Goal: Complete application form

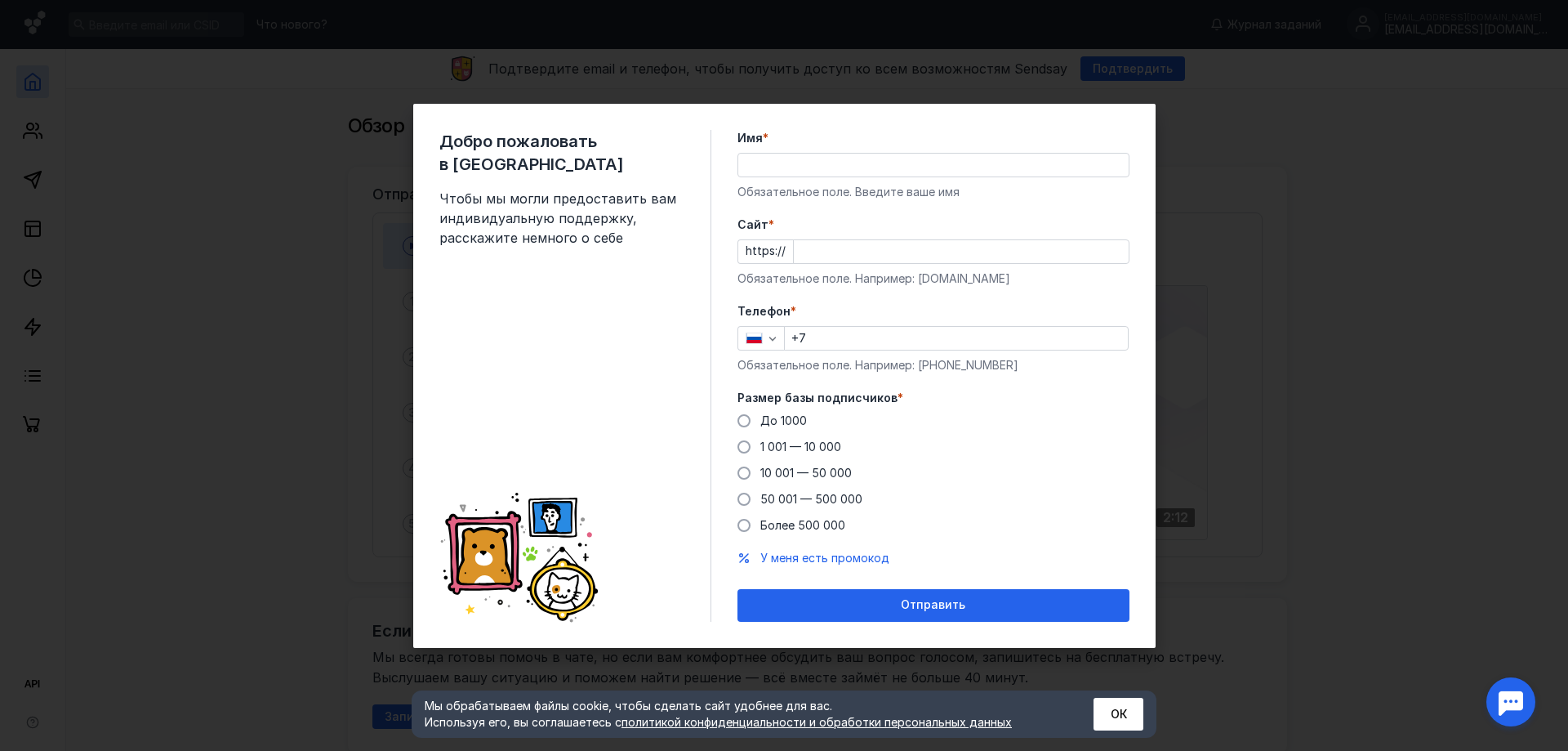
click at [777, 161] on input "Имя *" at bounding box center [934, 164] width 390 height 23
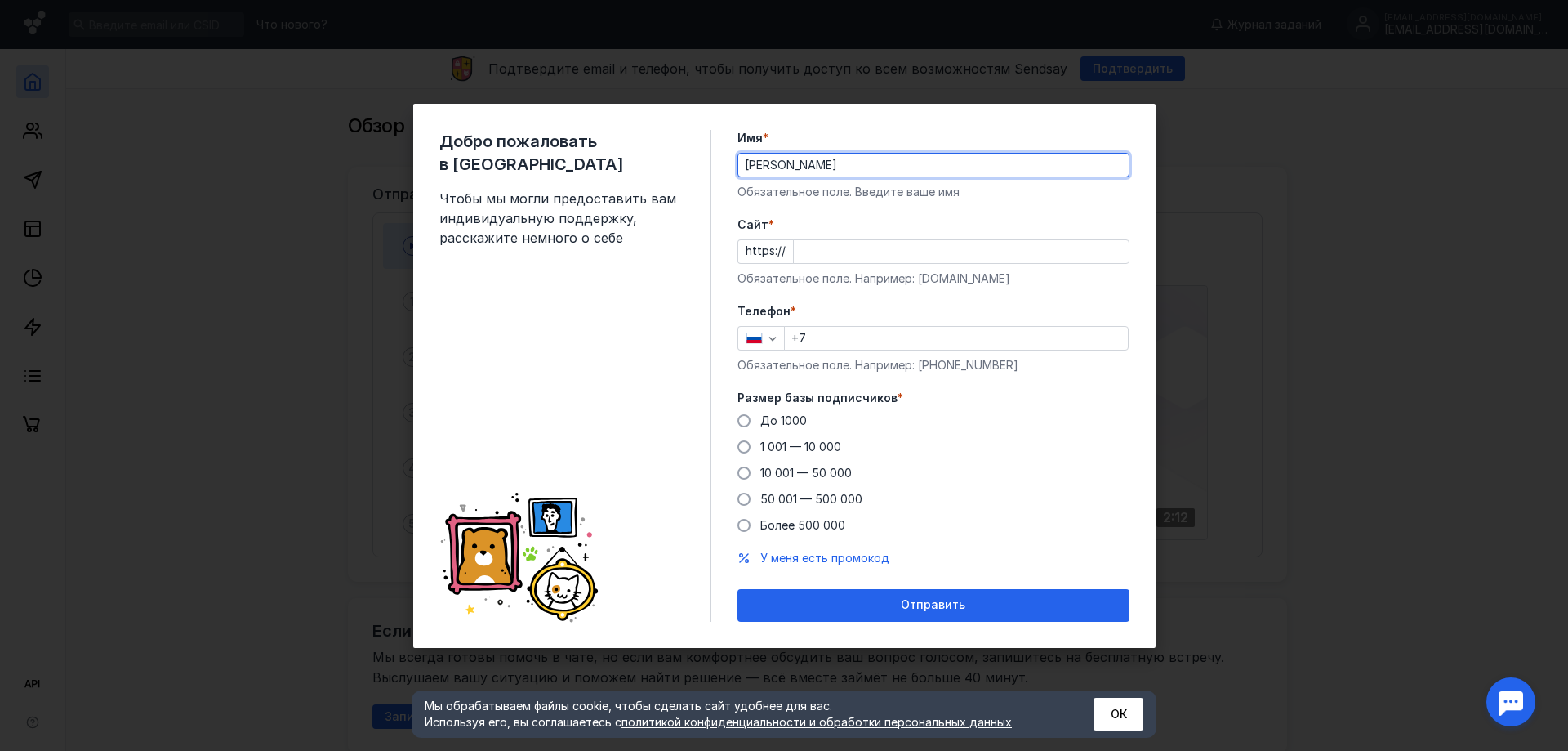
type input "[PERSON_NAME]"
click at [840, 343] on input "+7" at bounding box center [956, 337] width 343 height 23
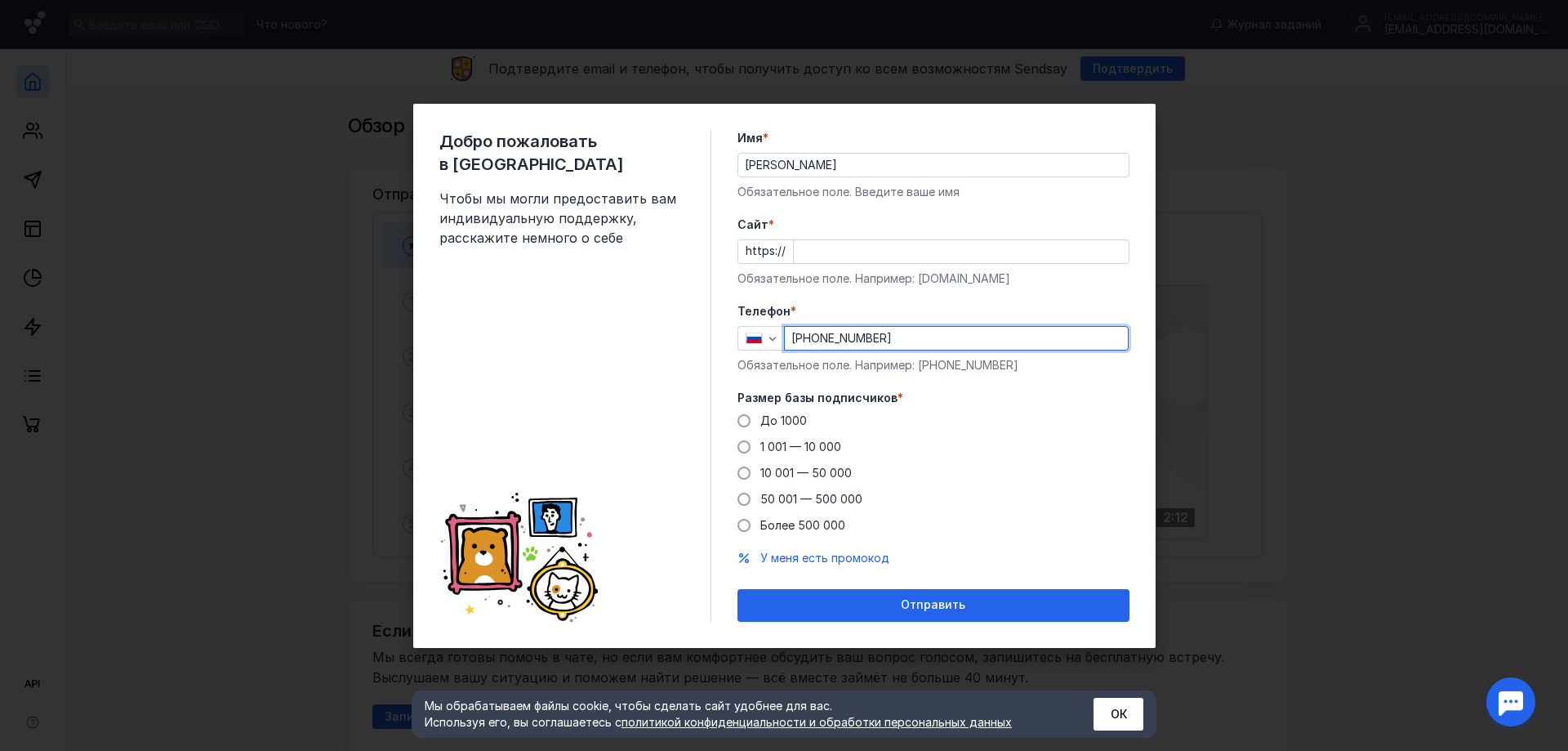
type input "[PHONE_NUMBER]"
click at [1251, 134] on div "Добро пожаловать в Sendsay Чтобы мы могли предоставить вам индивидуальную подде…" at bounding box center [784, 376] width 1568 height 751
click at [1251, 135] on div "Добро пожаловать в Sendsay Чтобы мы могли предоставить вам индивидуальную подде…" at bounding box center [784, 376] width 1568 height 751
click at [298, 180] on div "Добро пожаловать в Sendsay Чтобы мы могли предоставить вам индивидуальную подде…" at bounding box center [784, 376] width 1568 height 751
click at [1406, 435] on div "Добро пожаловать в Sendsay Чтобы мы могли предоставить вам индивидуальную подде…" at bounding box center [784, 376] width 1568 height 751
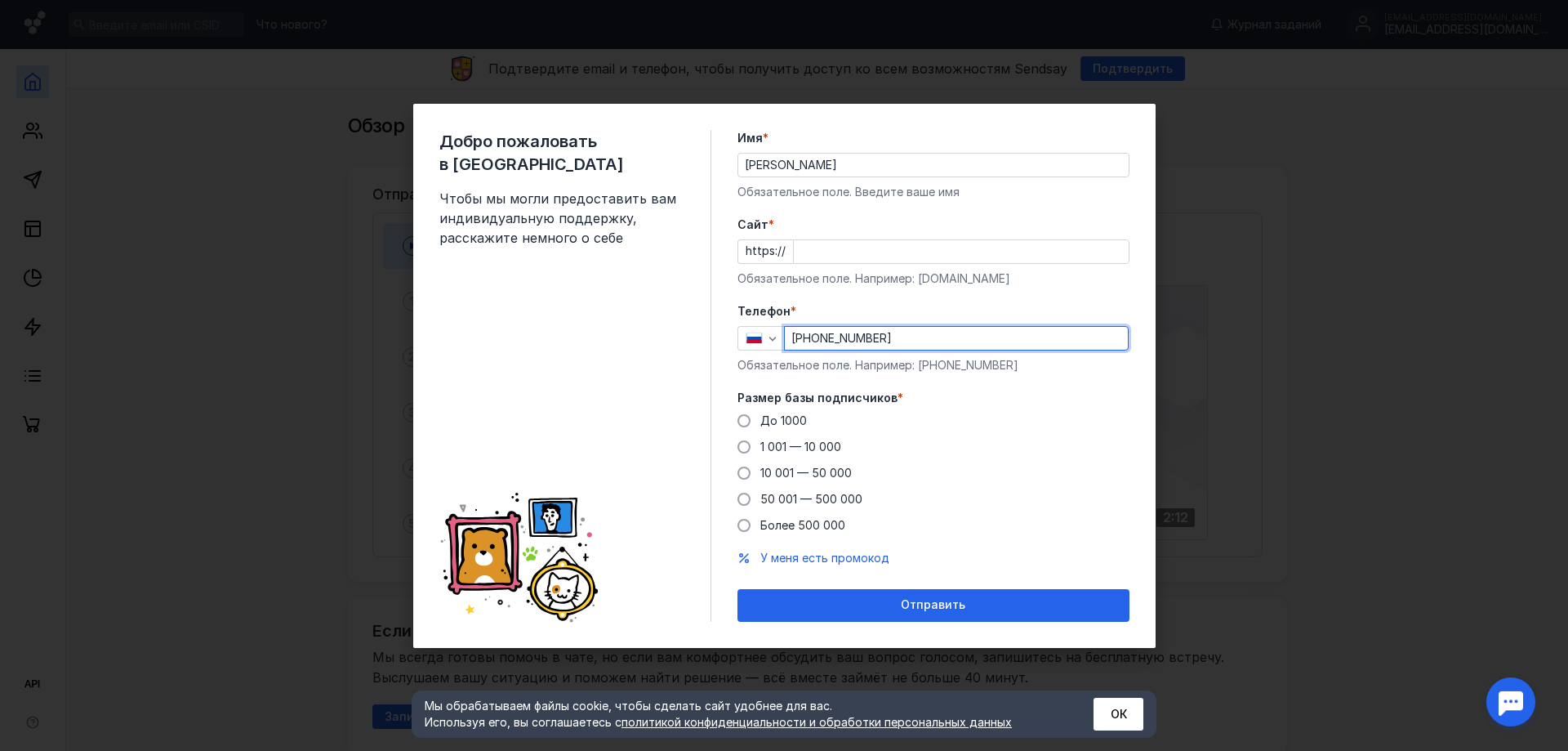
click at [870, 255] on input "Cайт *" at bounding box center [961, 251] width 335 height 23
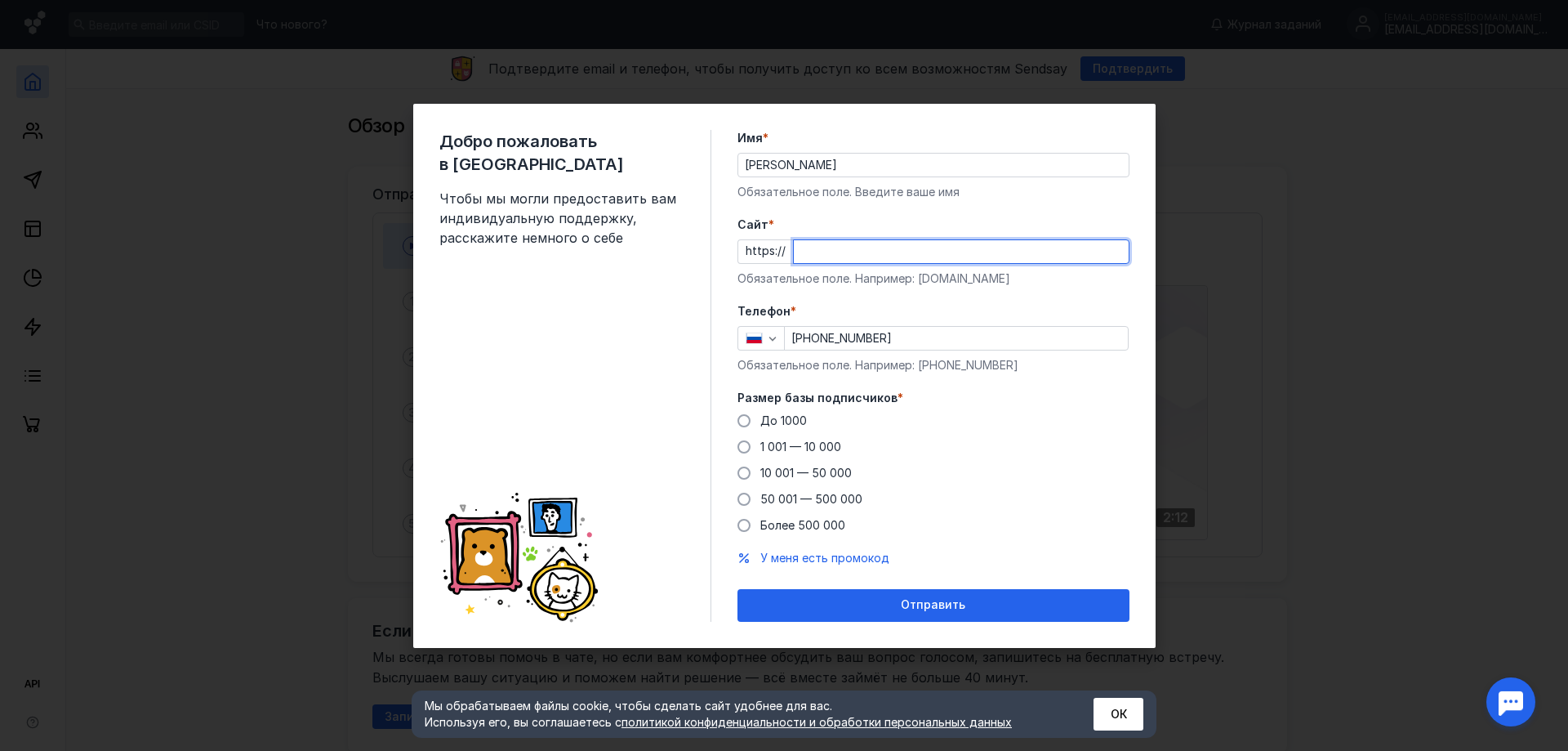
paste input "[DOMAIN_NAME]"
type input "[DOMAIN_NAME]"
click at [754, 422] on label "До 1000" at bounding box center [772, 421] width 69 height 16
click at [0, 0] on input "До 1000" at bounding box center [0, 0] width 0 height 0
click at [1559, 539] on div "Добро пожаловать в Sendsay Чтобы мы могли предоставить вам индивидуальную подде…" at bounding box center [784, 376] width 1568 height 751
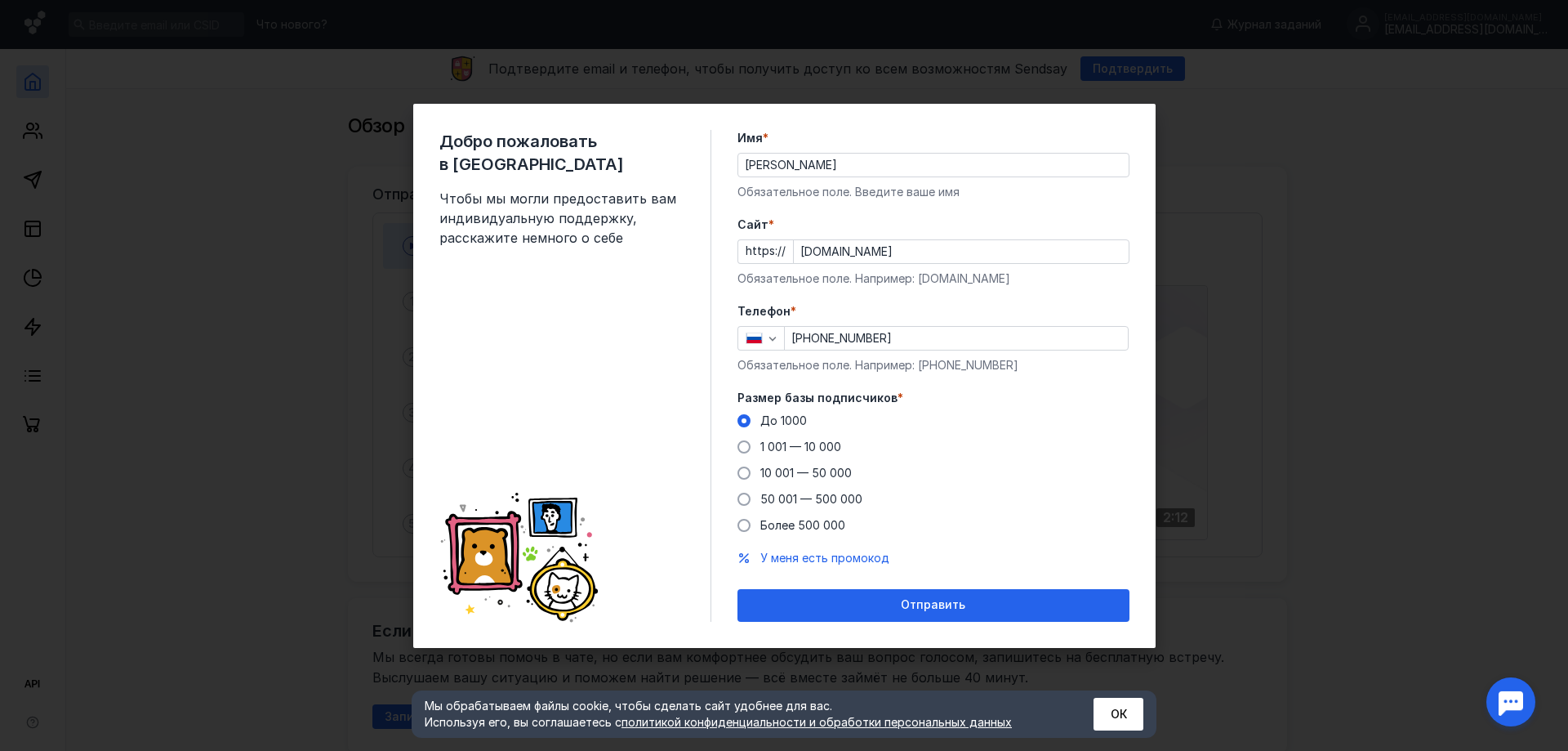
click at [1364, 255] on div "Добро пожаловать в Sendsay Чтобы мы могли предоставить вам индивидуальную подде…" at bounding box center [784, 376] width 1568 height 751
drag, startPoint x: 1001, startPoint y: 253, endPoint x: 793, endPoint y: 269, distance: 208.6
click at [793, 269] on div "Cайт * https:// [DOMAIN_NAME] Обязательное поле. Например: [DOMAIN_NAME]" at bounding box center [934, 251] width 392 height 70
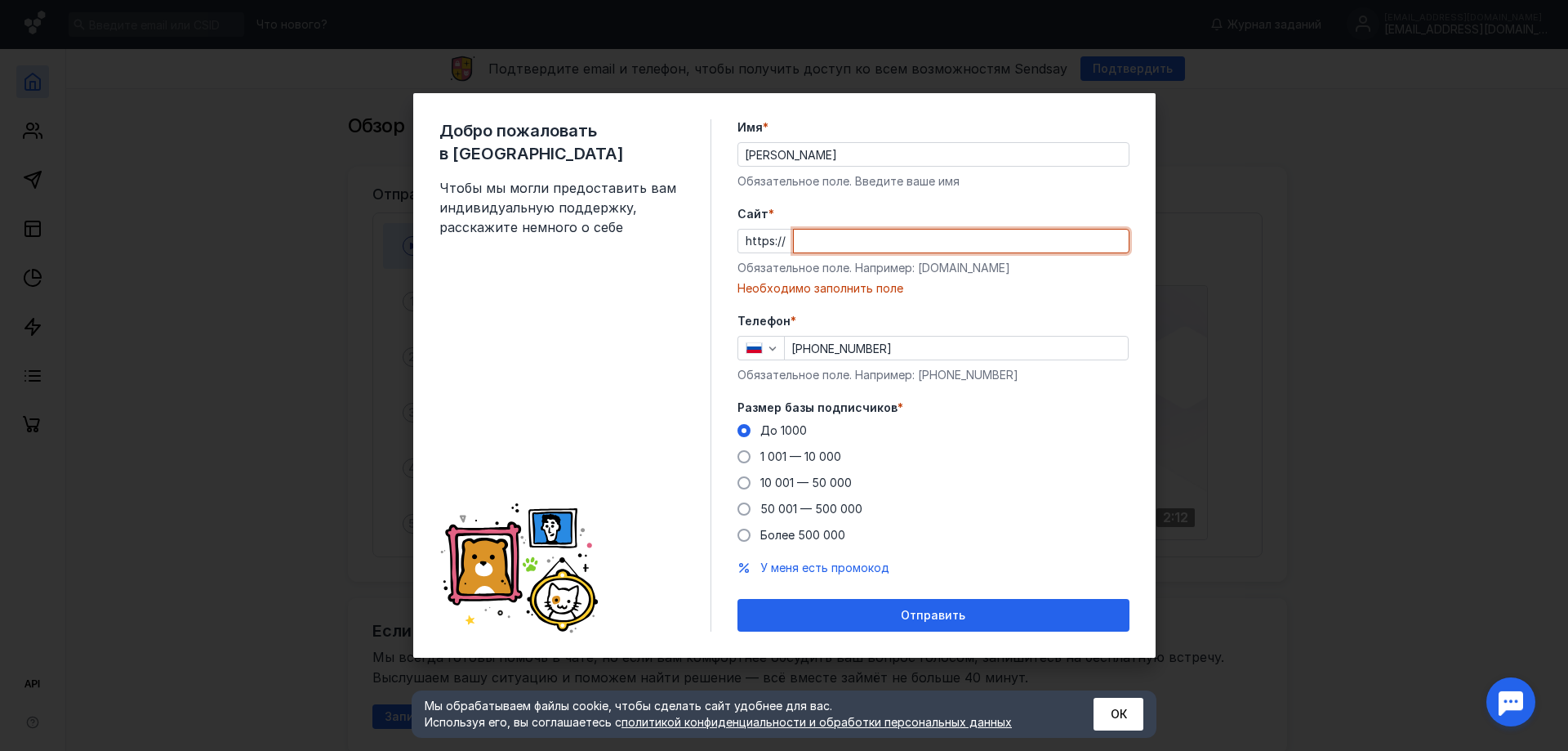
click at [900, 248] on input "Cайт *" at bounding box center [961, 241] width 335 height 23
paste input "[DOMAIN_NAME]"
type input "[DOMAIN_NAME]"
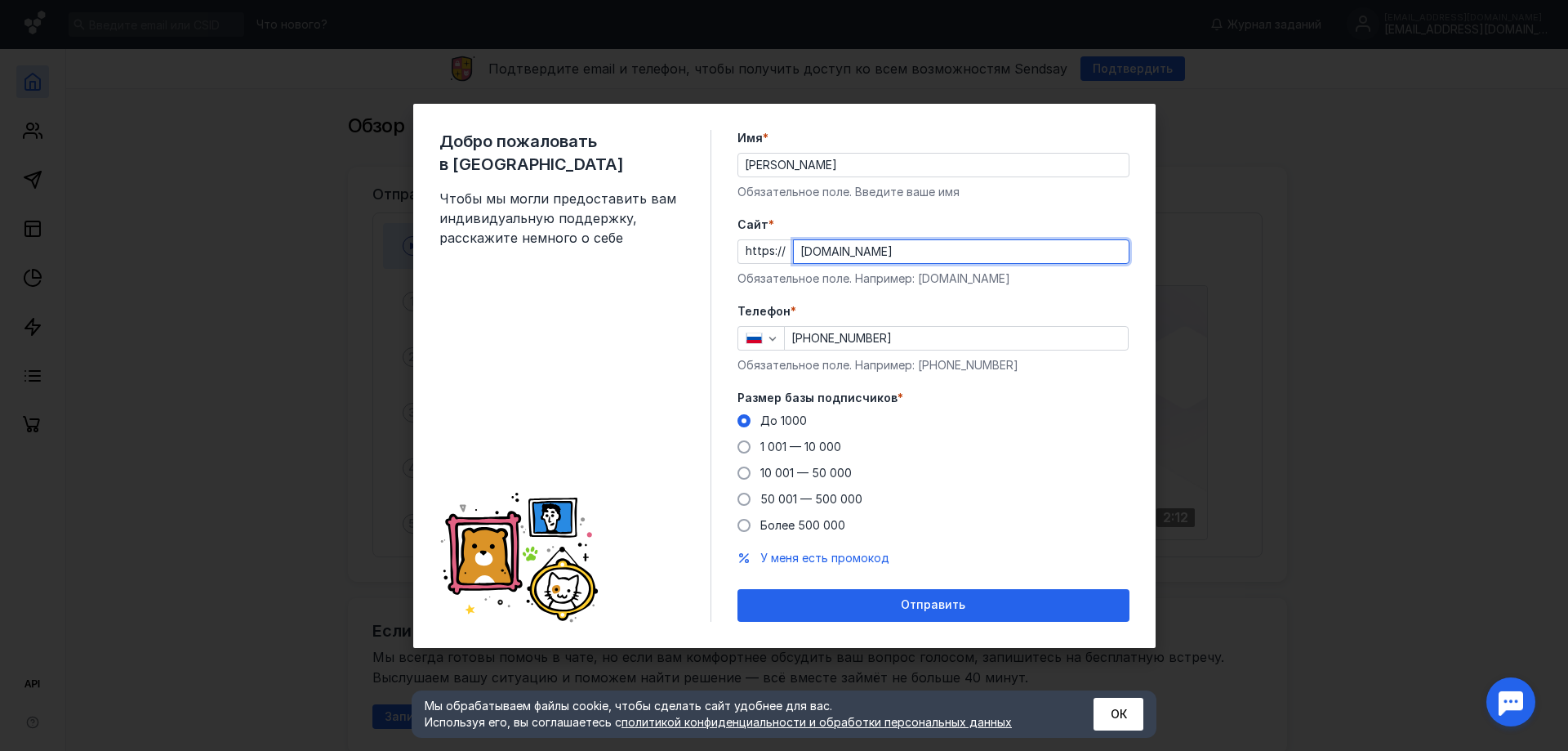
click at [909, 600] on span "Отправить" at bounding box center [933, 604] width 65 height 14
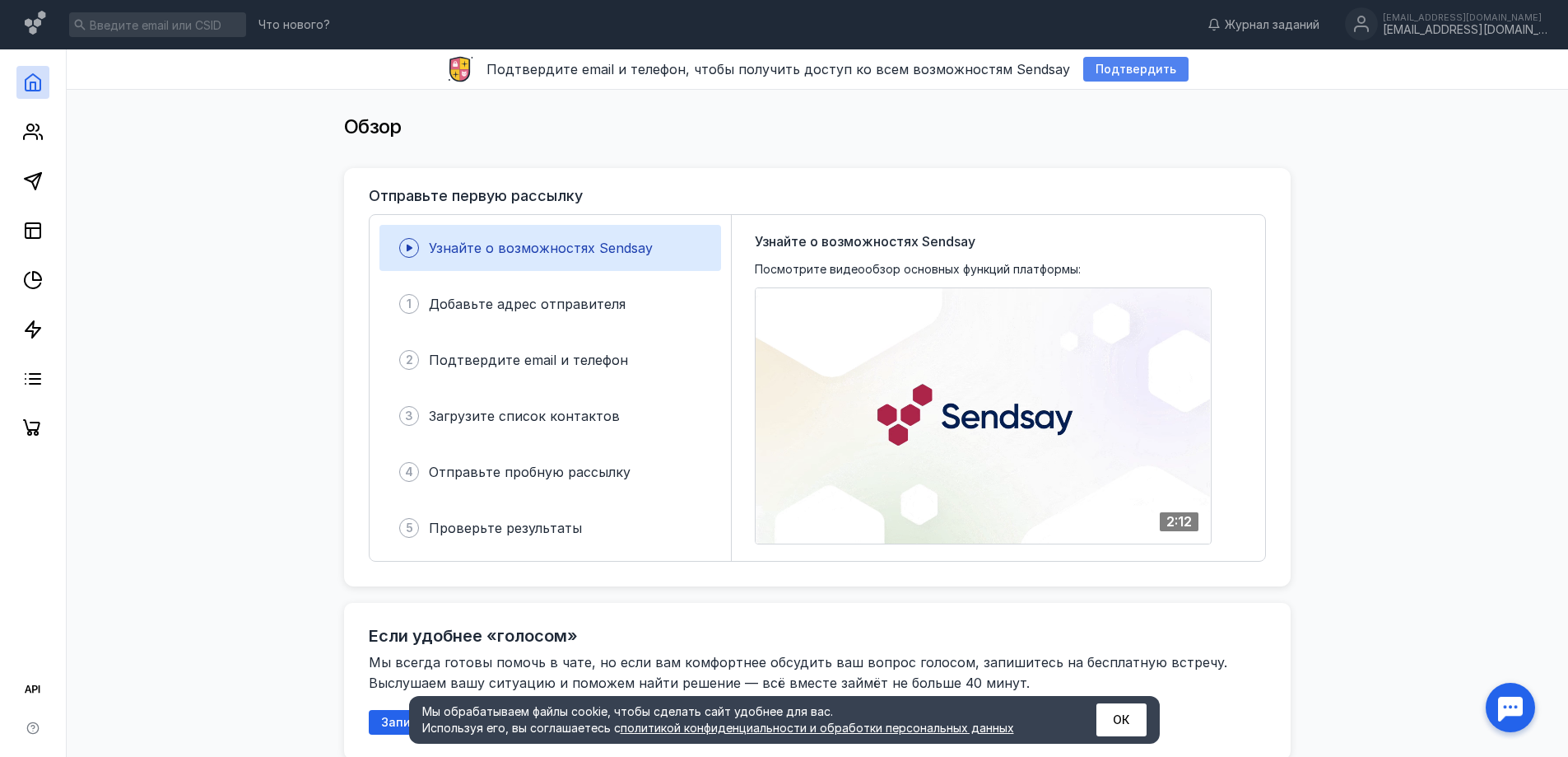
click at [1096, 70] on span "Подтвердить" at bounding box center [1136, 69] width 81 height 14
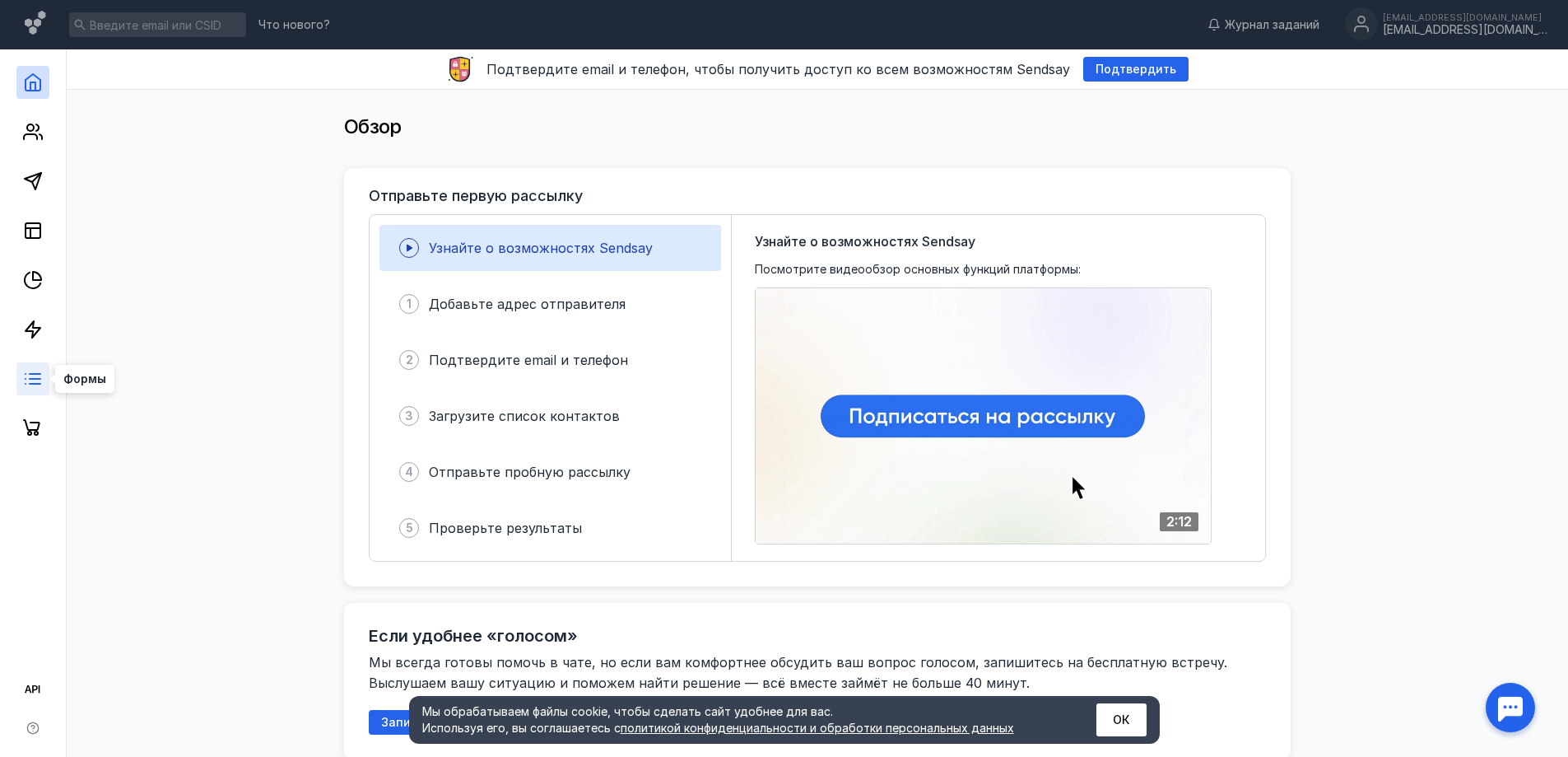
click at [36, 370] on icon at bounding box center [33, 378] width 20 height 20
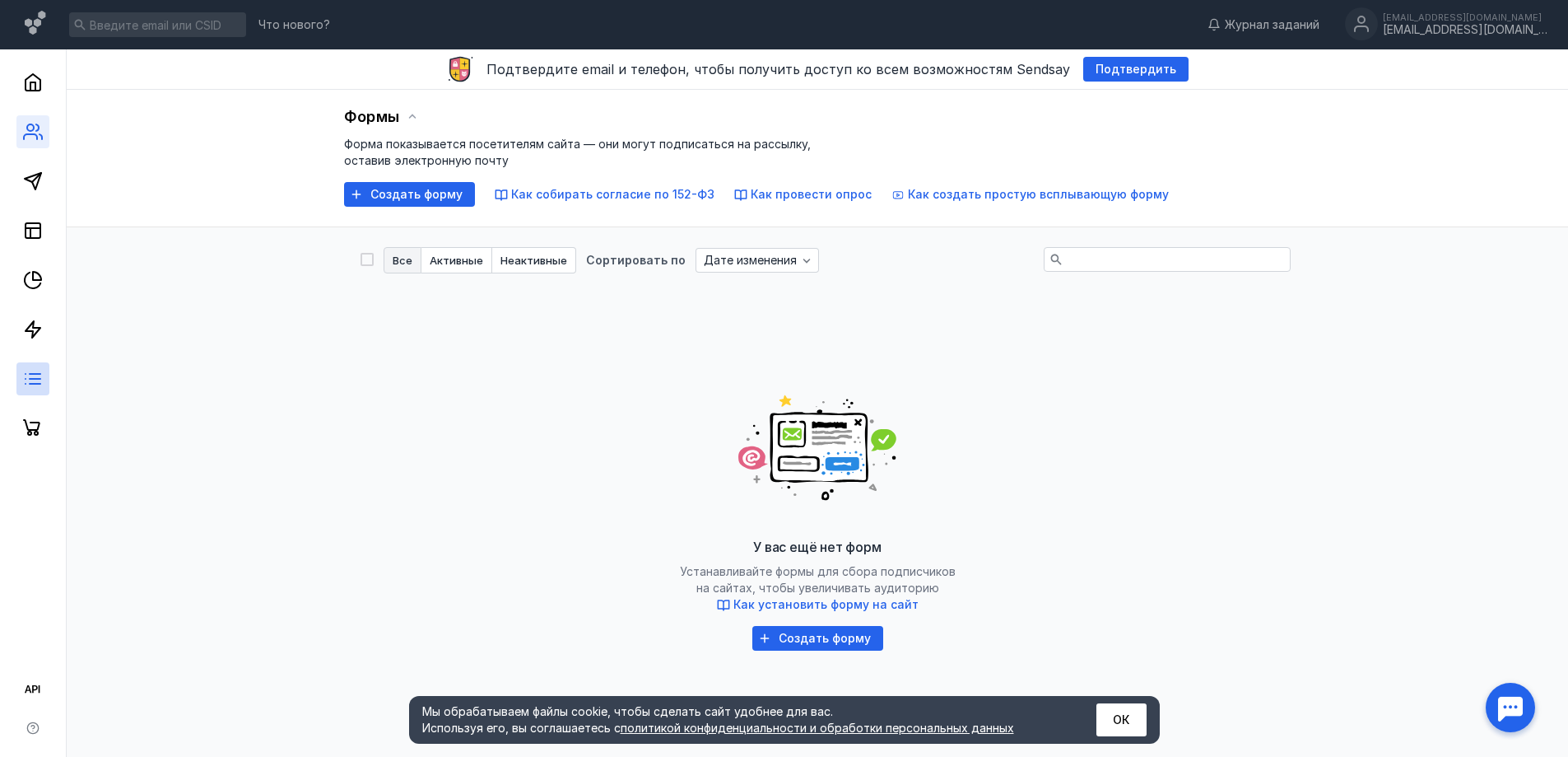
click at [40, 145] on link at bounding box center [33, 131] width 33 height 33
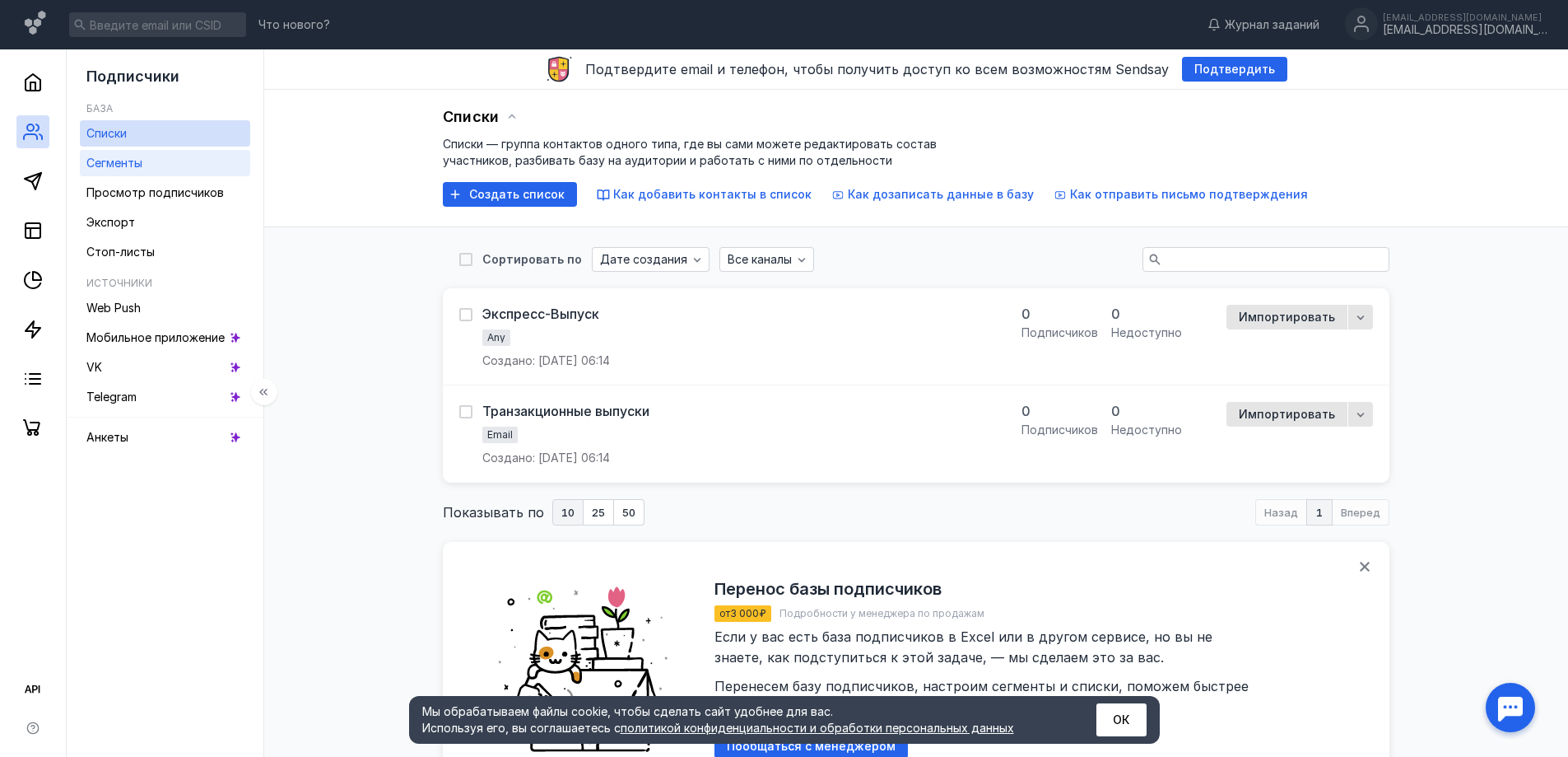
click at [133, 170] on div "Сегменты" at bounding box center [114, 164] width 56 height 20
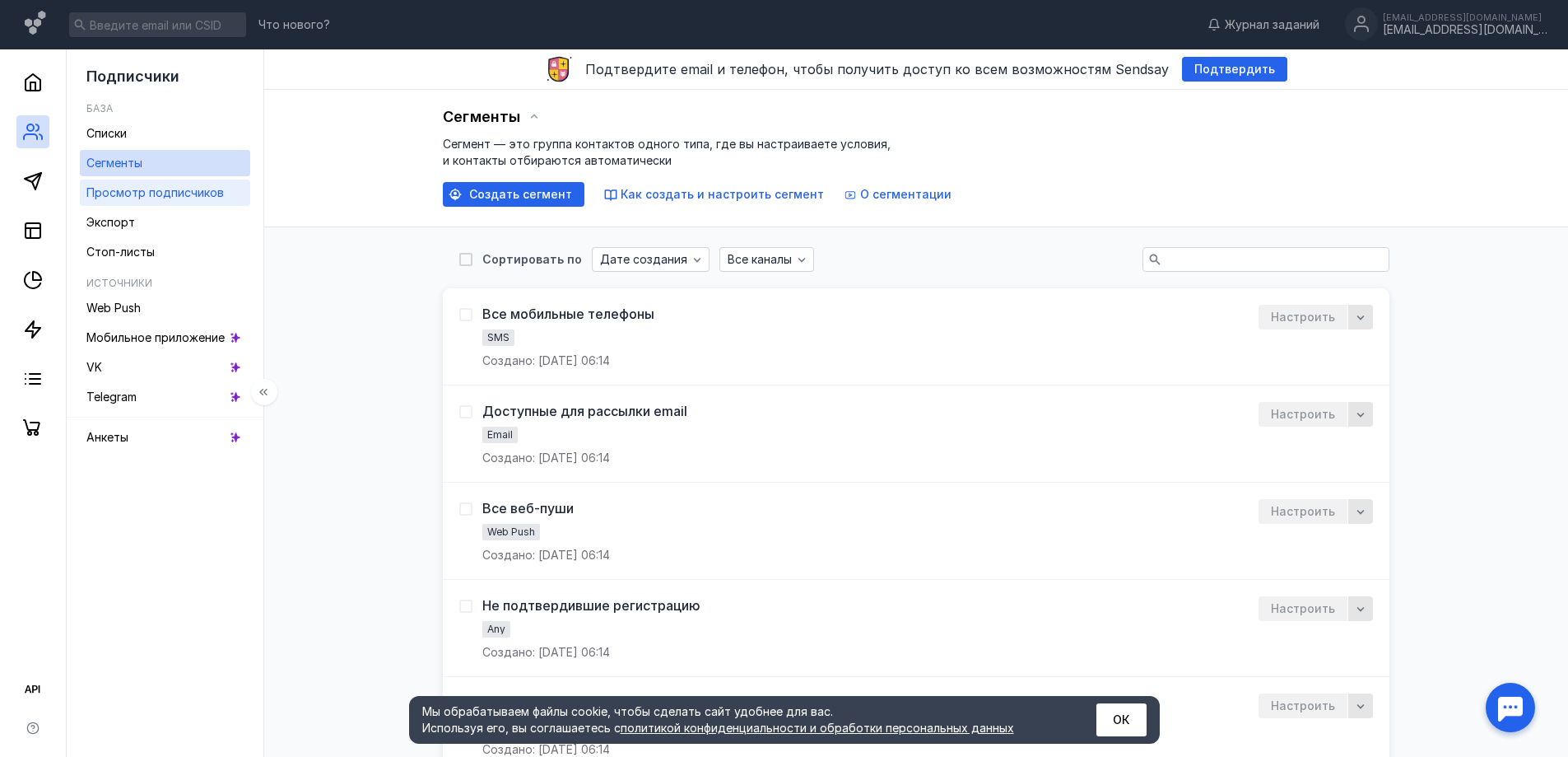
click at [139, 193] on span "Просмотр подписчиков" at bounding box center [155, 192] width 138 height 14
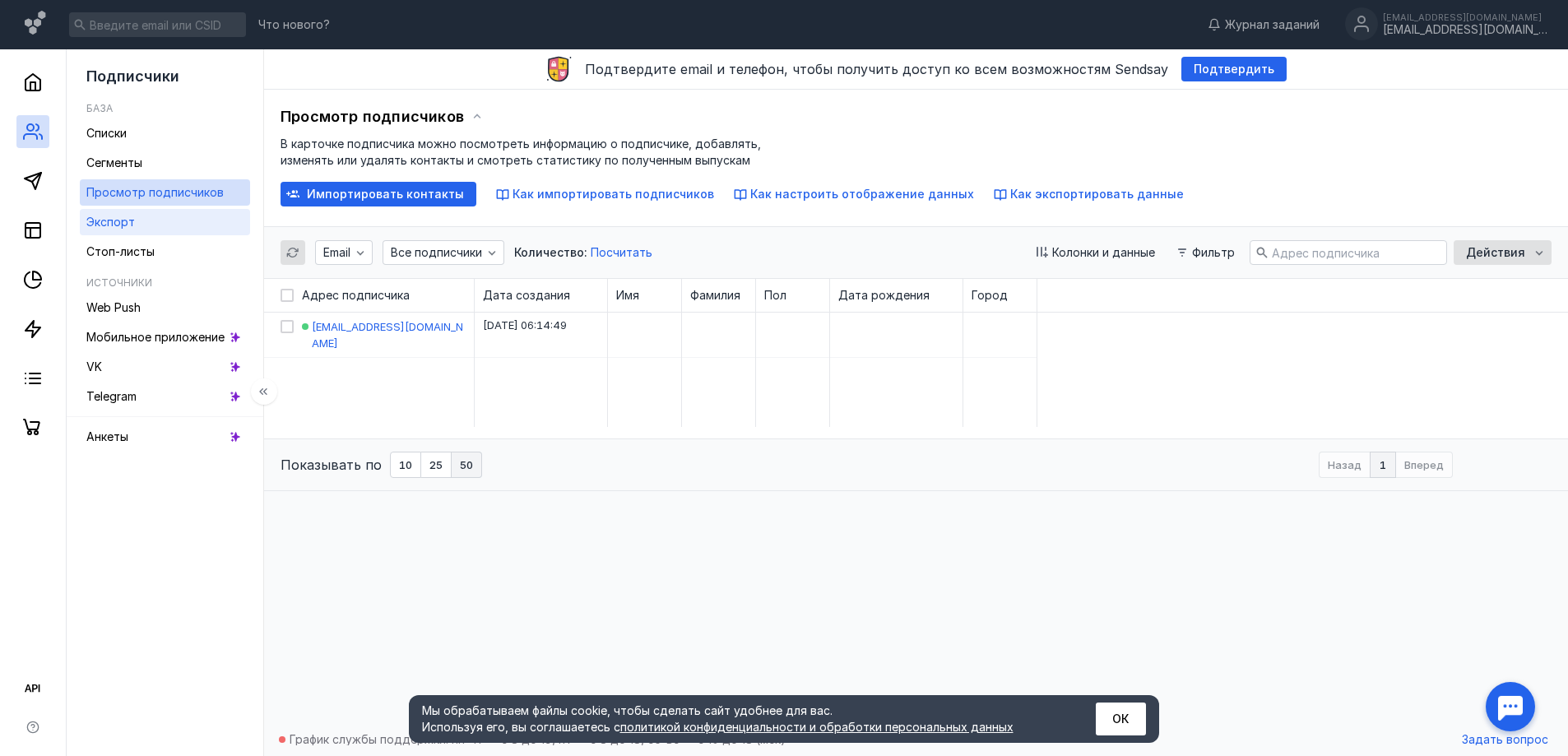
click at [129, 227] on span "Экспорт" at bounding box center [110, 221] width 49 height 14
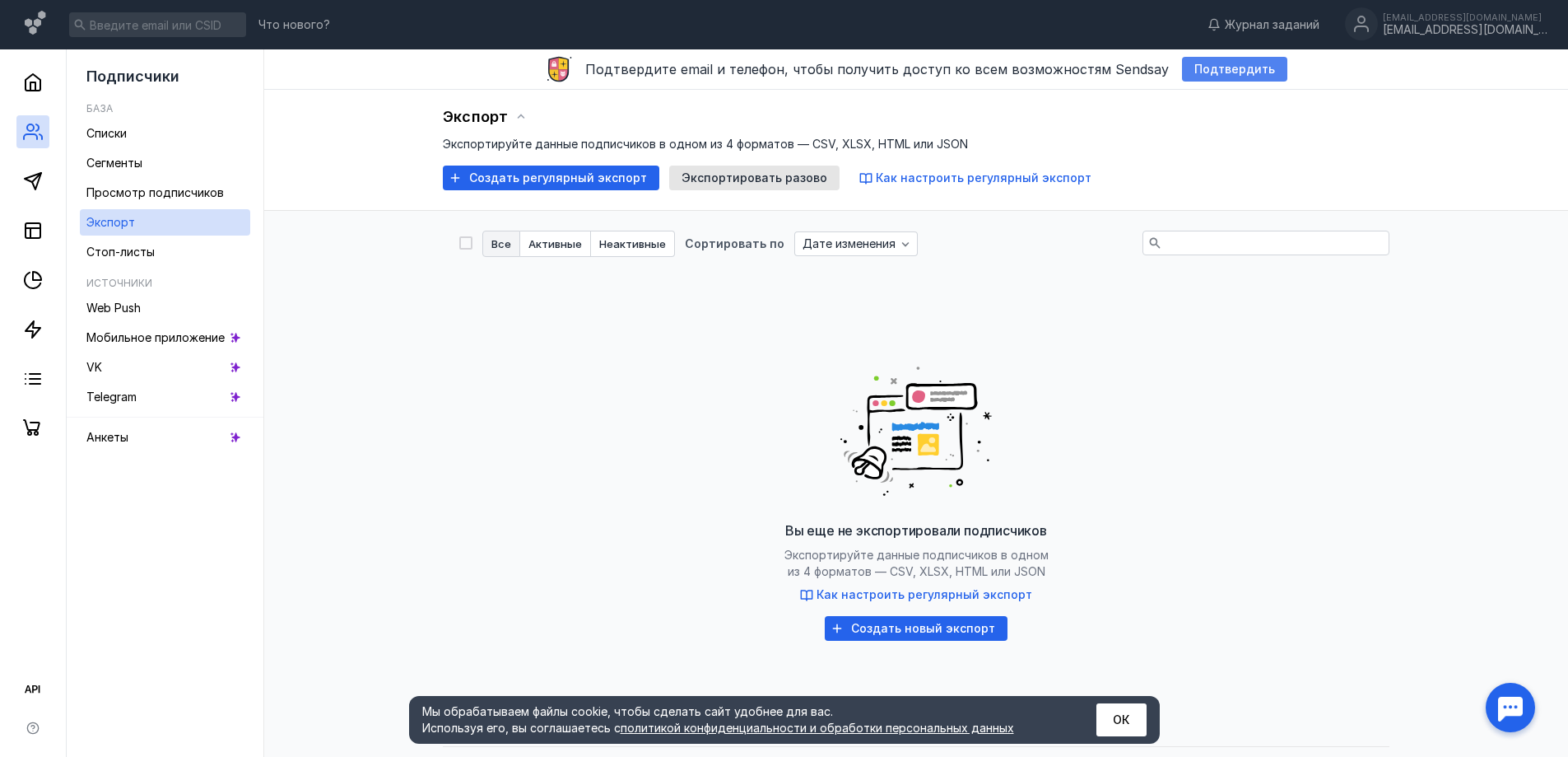
click at [1224, 70] on span "Подтвердить" at bounding box center [1235, 69] width 81 height 14
